Goal: Obtain resource: Download file/media

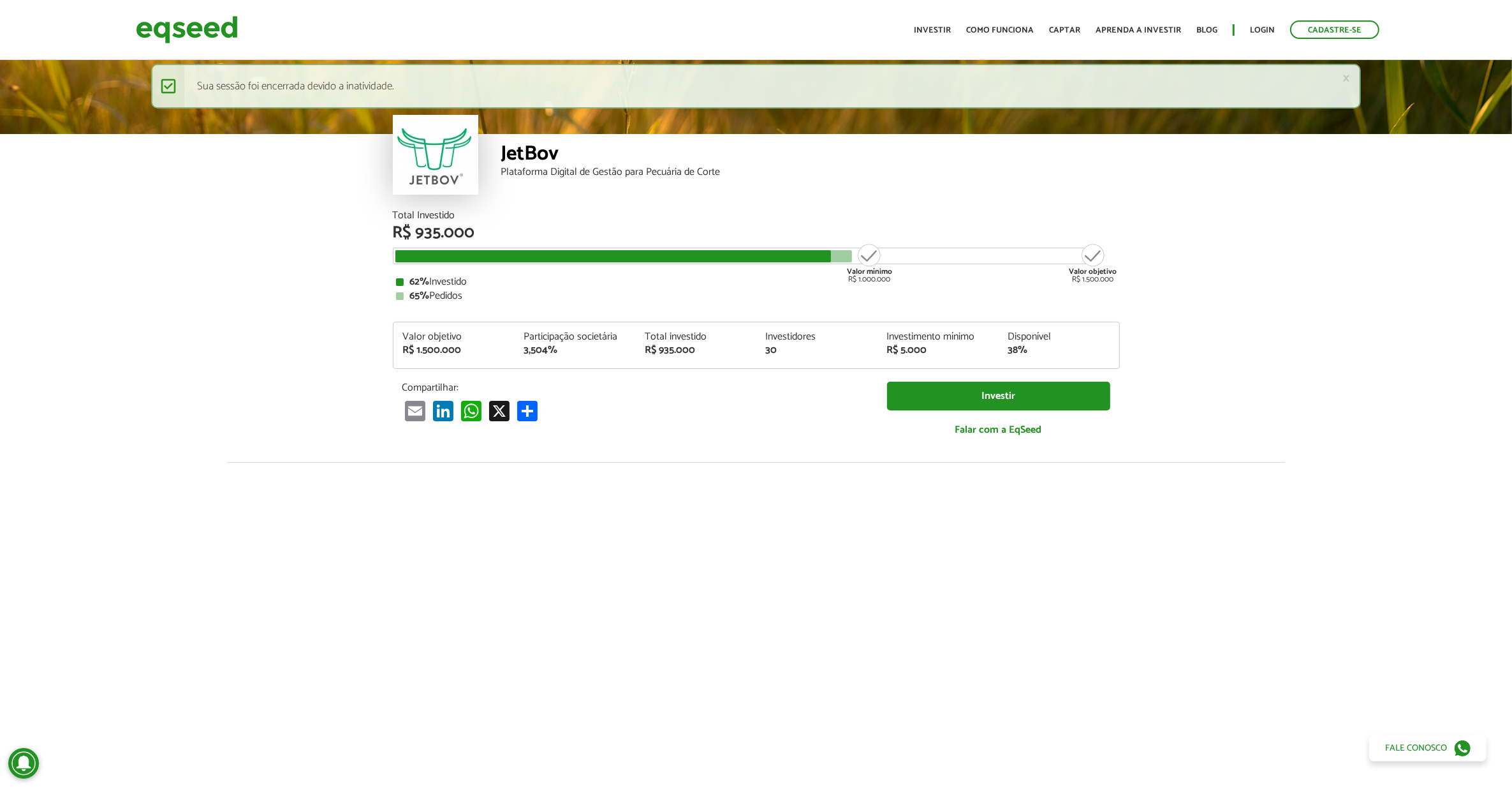
scroll to position [1628, 0]
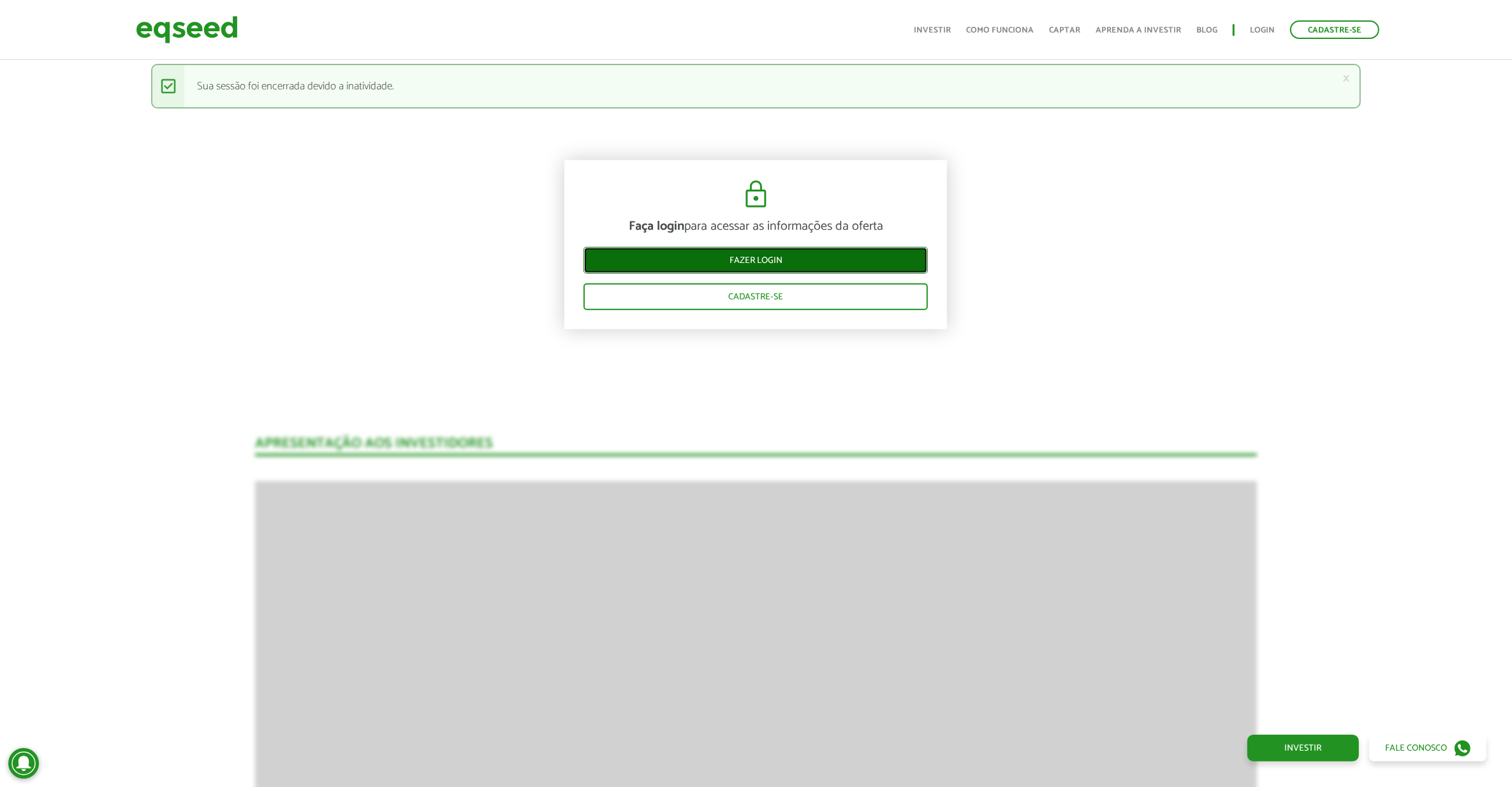
click at [656, 256] on link "Fazer login" at bounding box center [756, 259] width 344 height 27
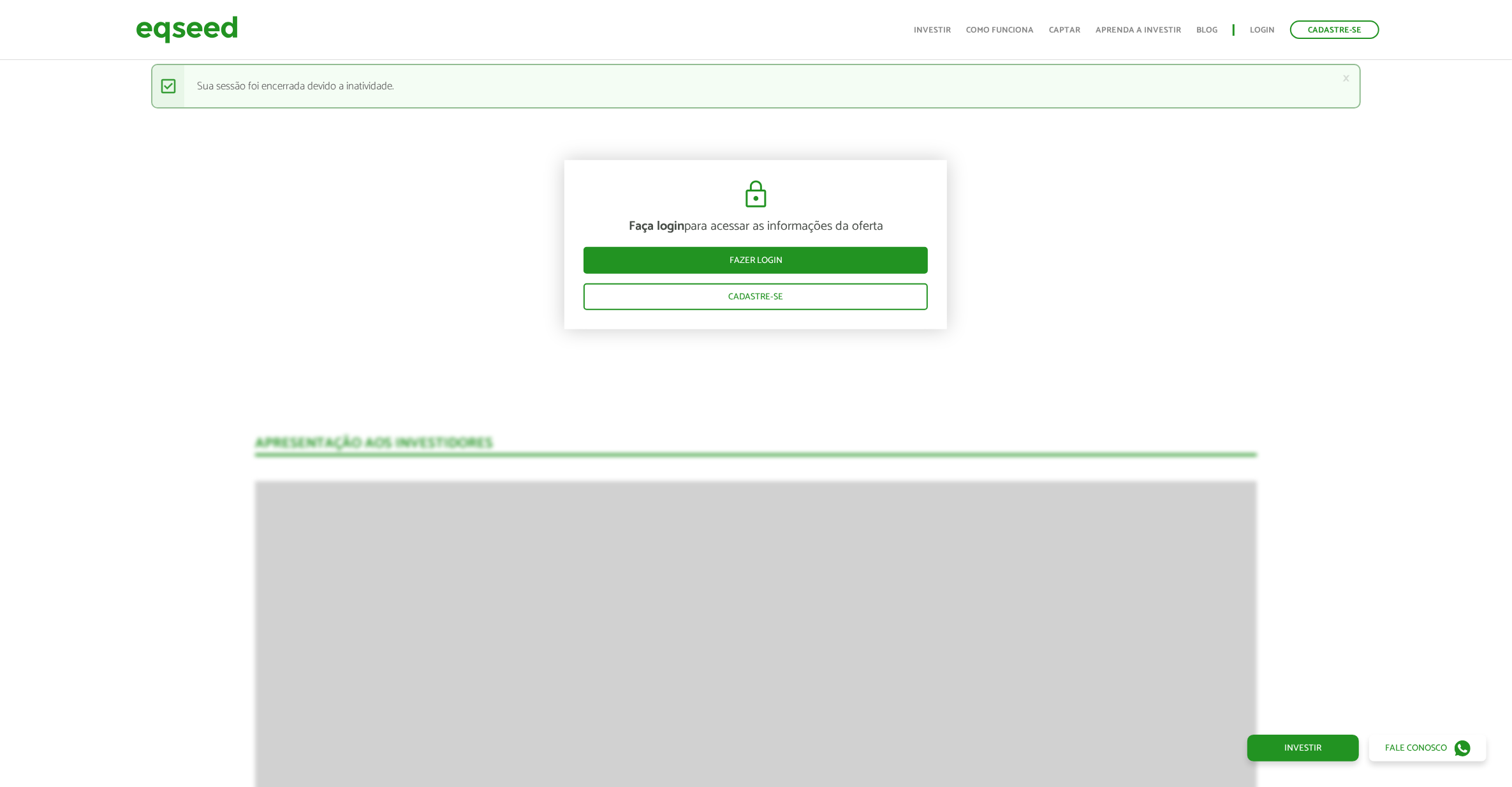
scroll to position [1628, 0]
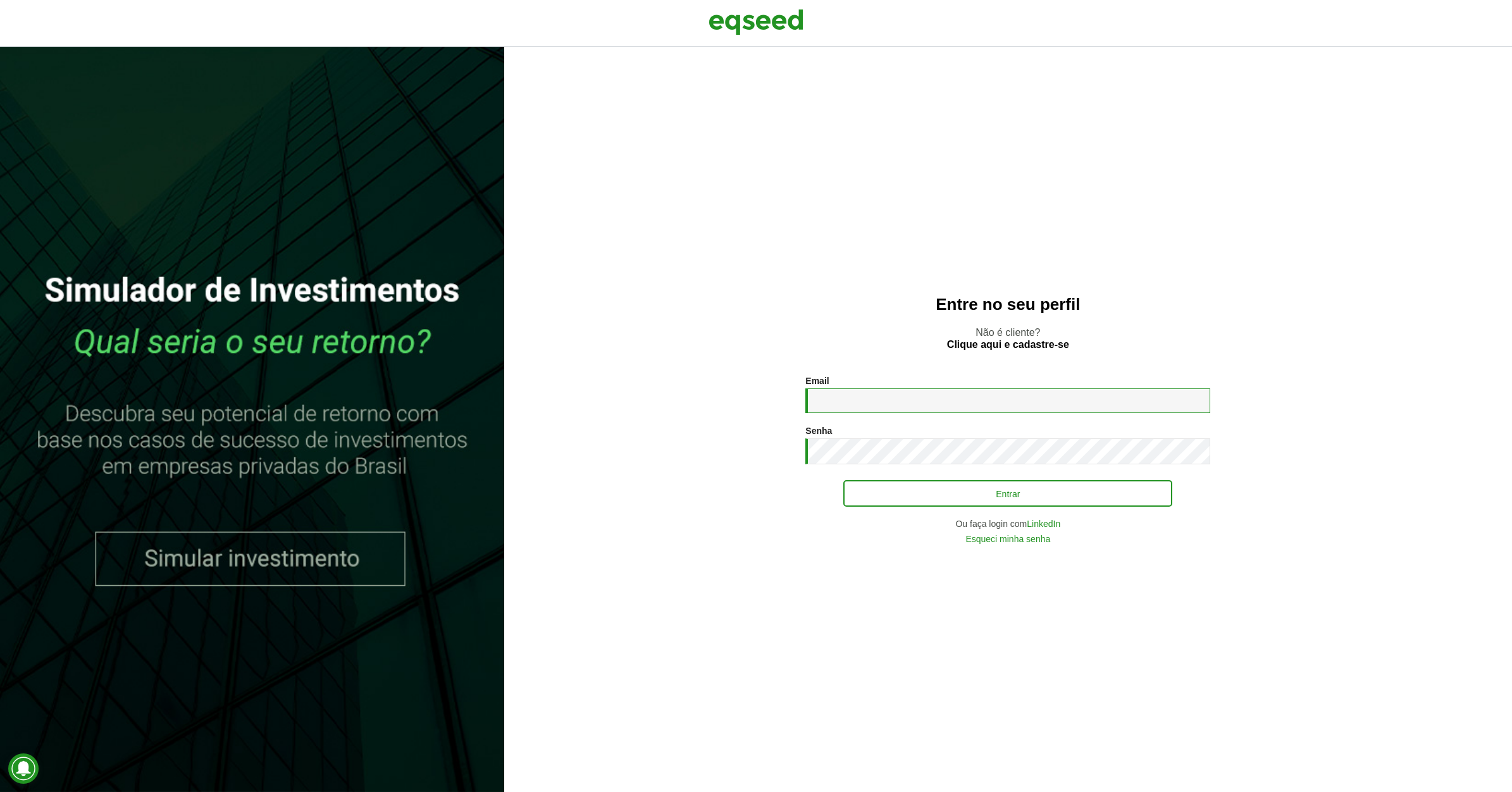
type input "**********"
click at [887, 486] on button "Entrar" at bounding box center [1007, 493] width 329 height 24
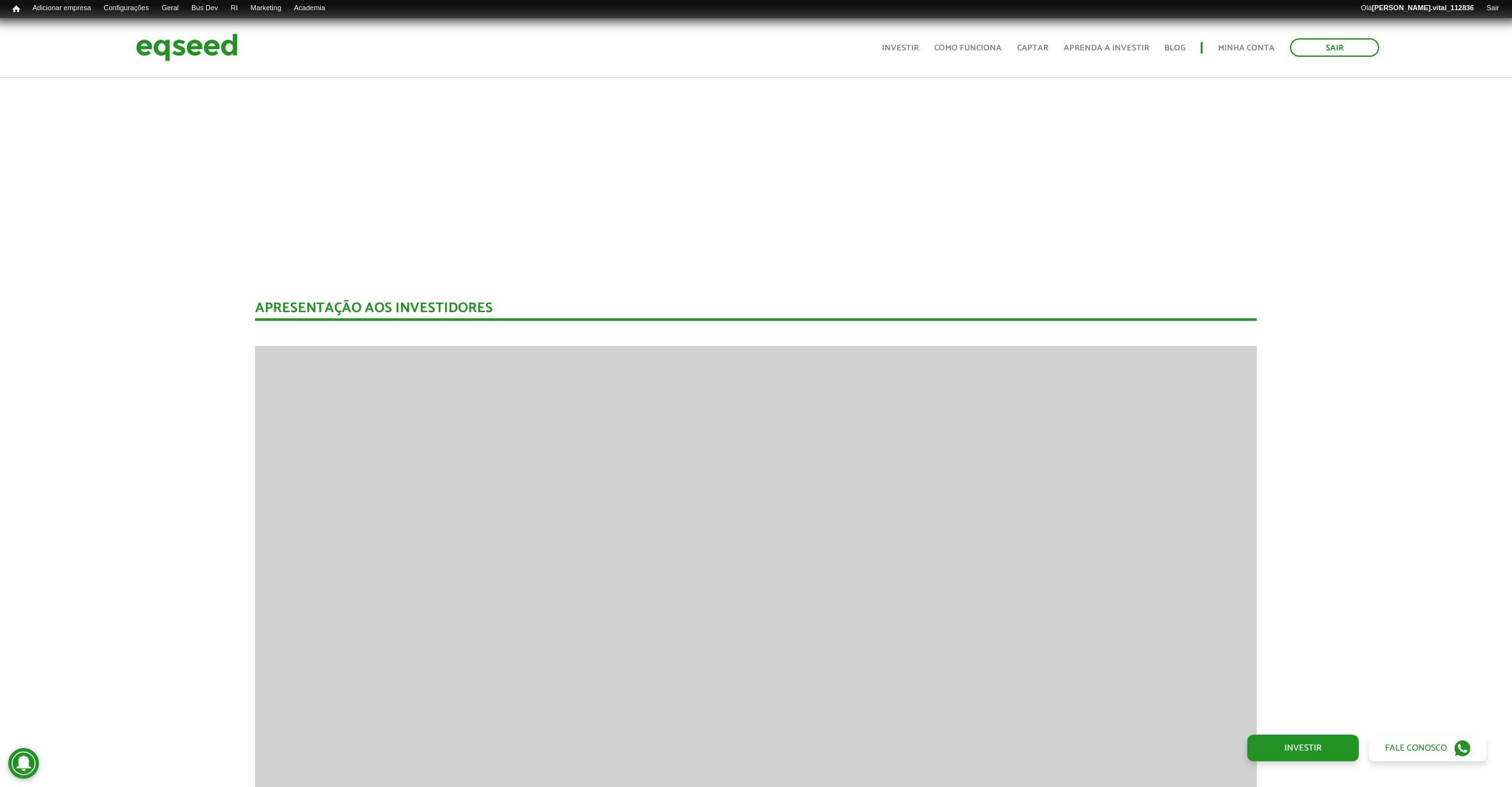
scroll to position [1990, 0]
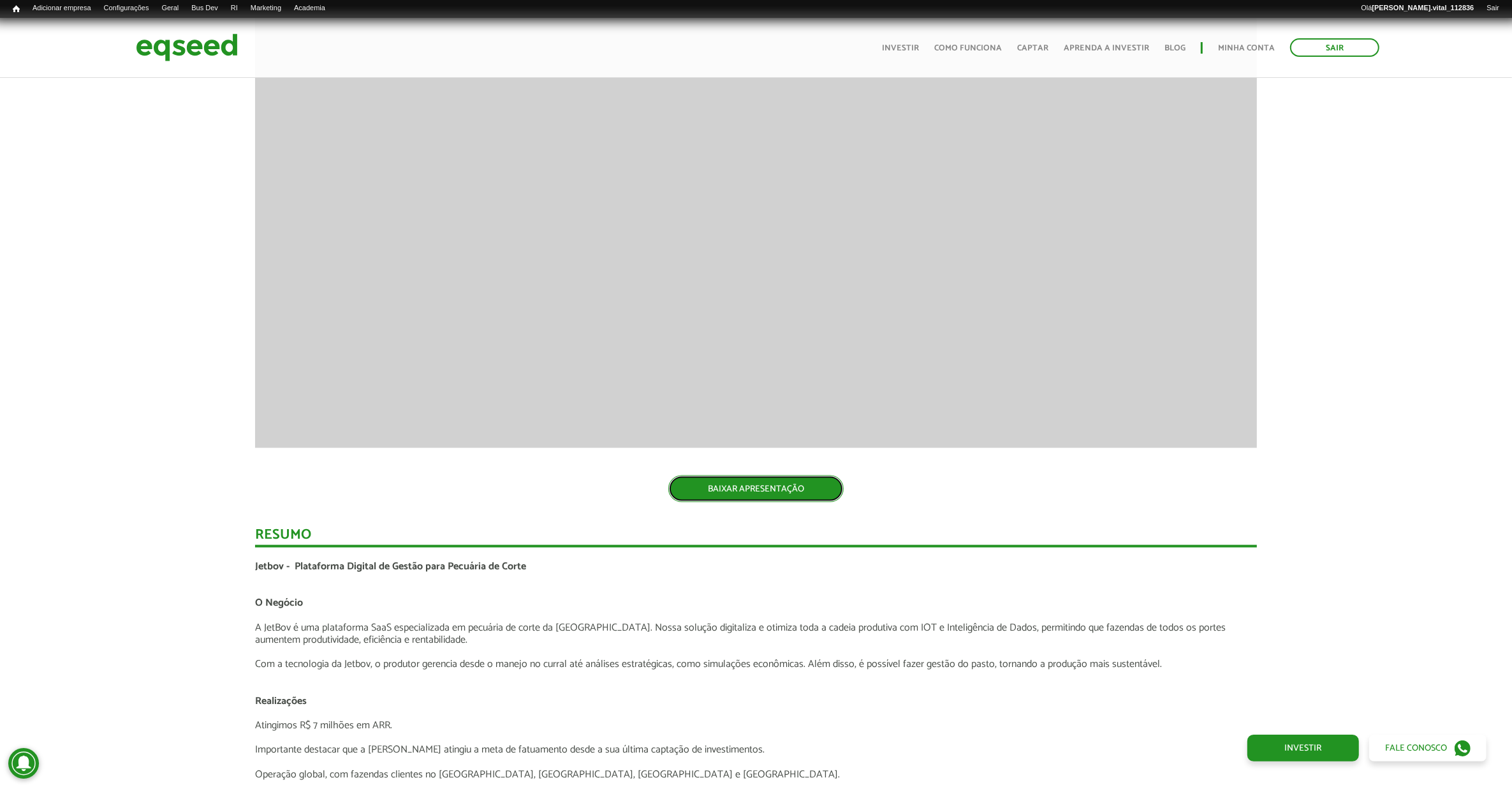
click at [783, 475] on link "BAIXAR APRESENTAÇÃO" at bounding box center [756, 488] width 176 height 27
